Goal: Navigation & Orientation: Find specific page/section

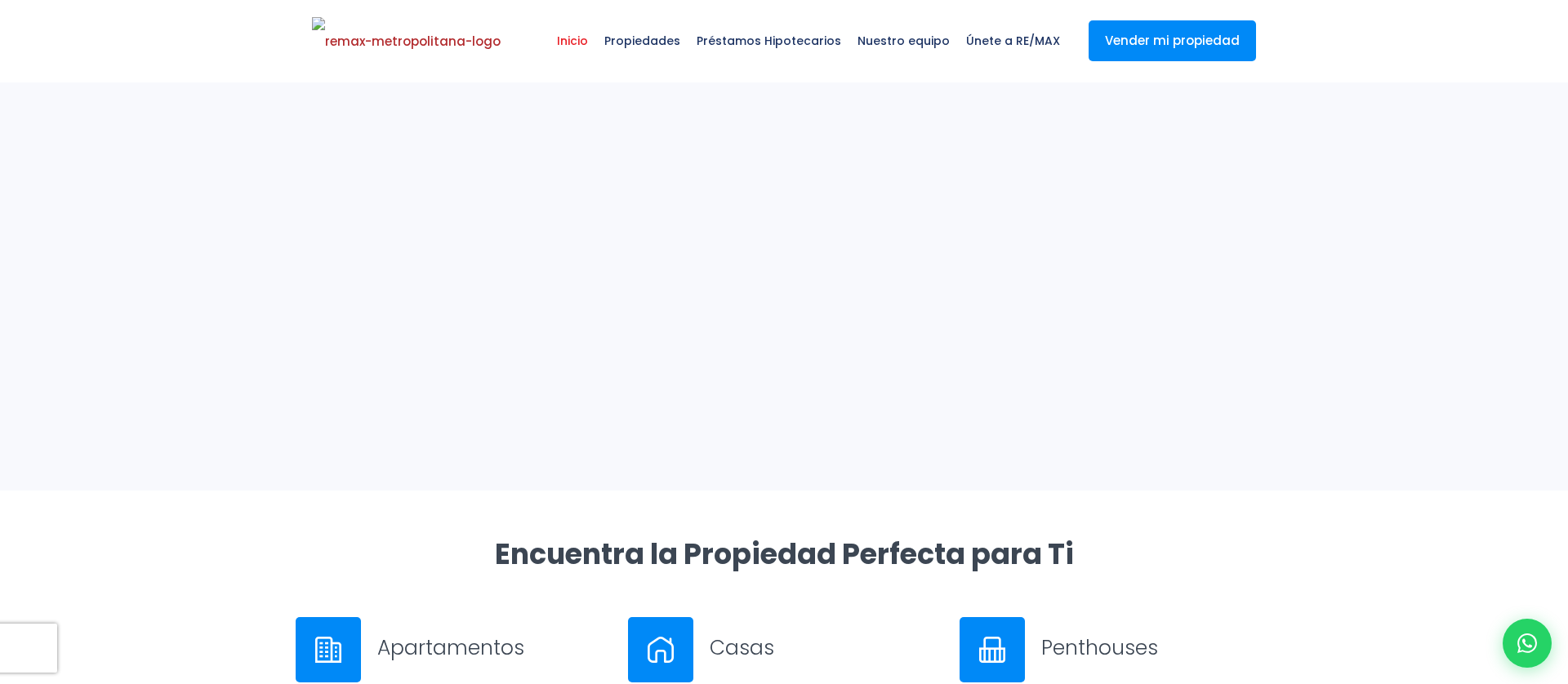
click at [650, 31] on span "Propiedades" at bounding box center [642, 40] width 93 height 49
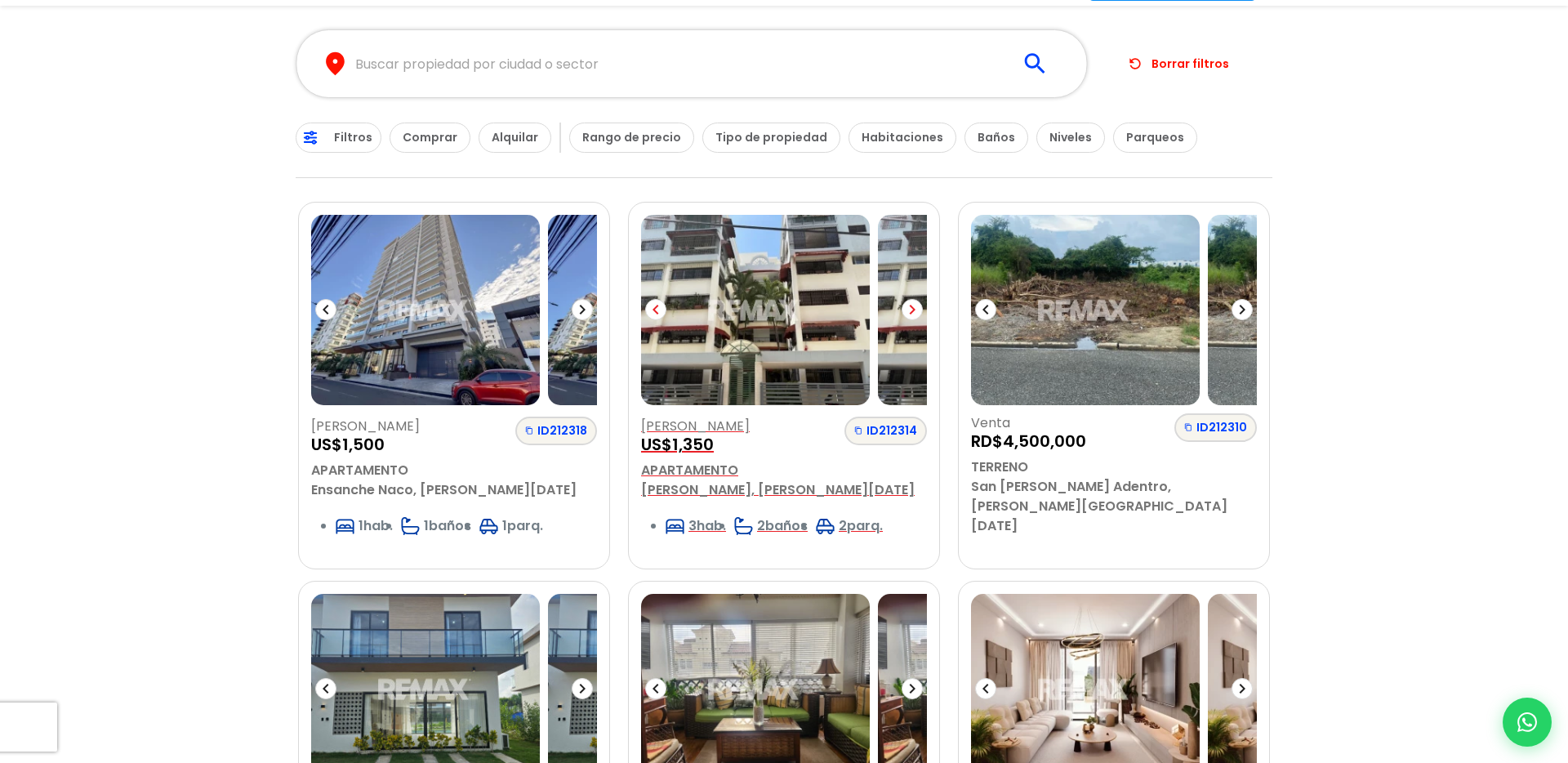
scroll to position [258, 0]
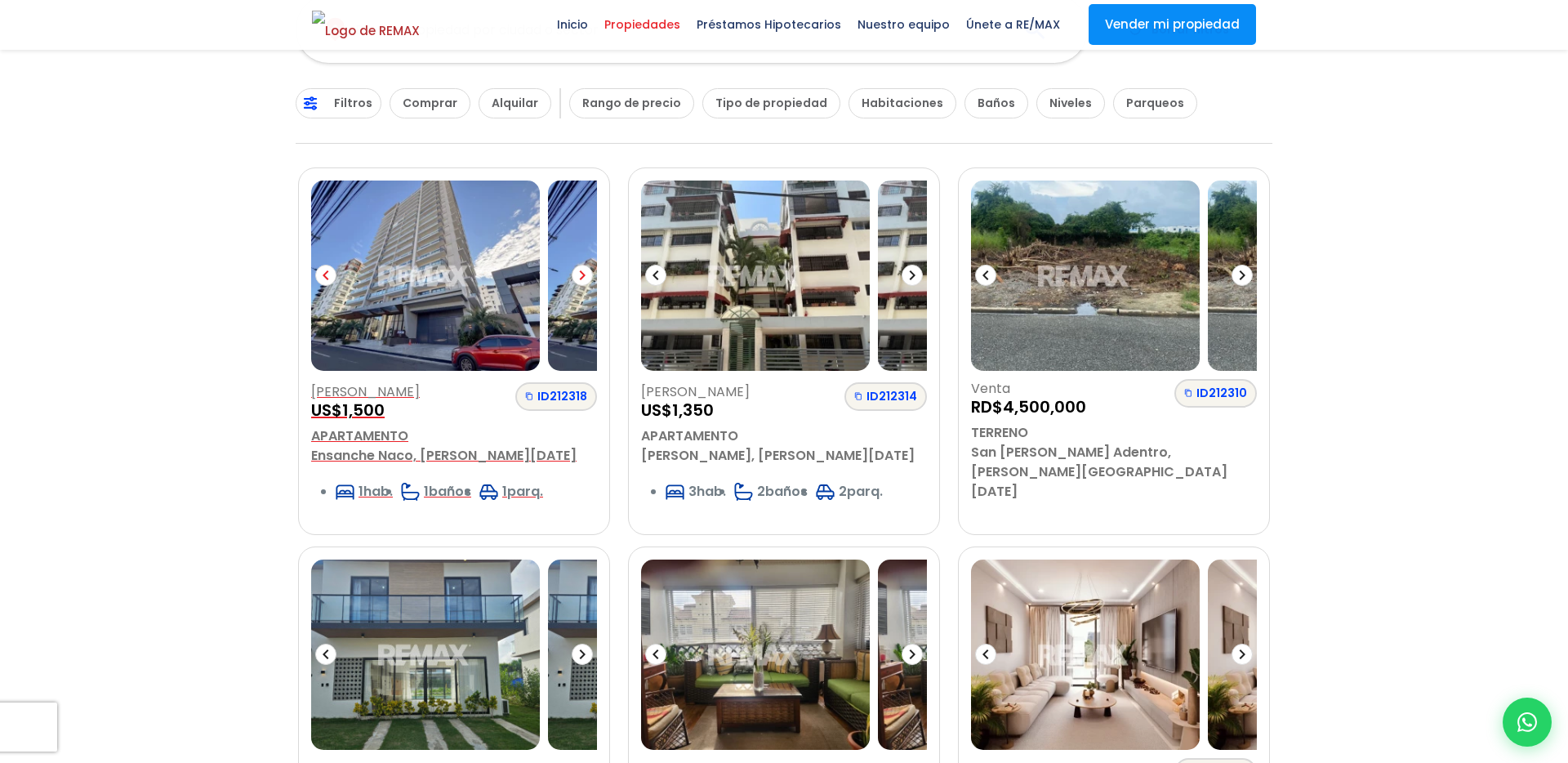
click at [579, 277] on icon at bounding box center [583, 275] width 20 height 20
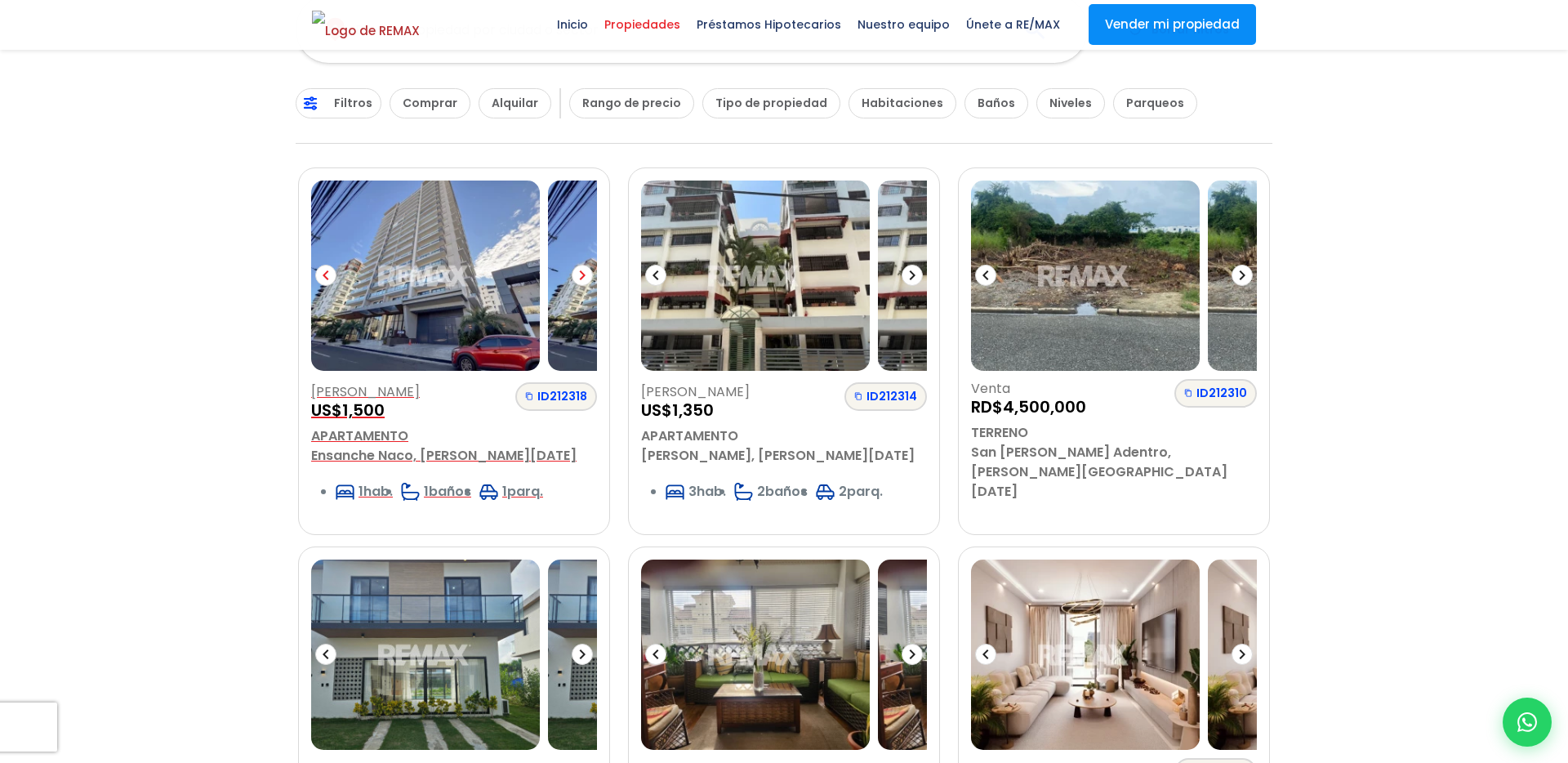
click at [579, 277] on icon at bounding box center [583, 275] width 20 height 20
